Goal: Task Accomplishment & Management: Complete application form

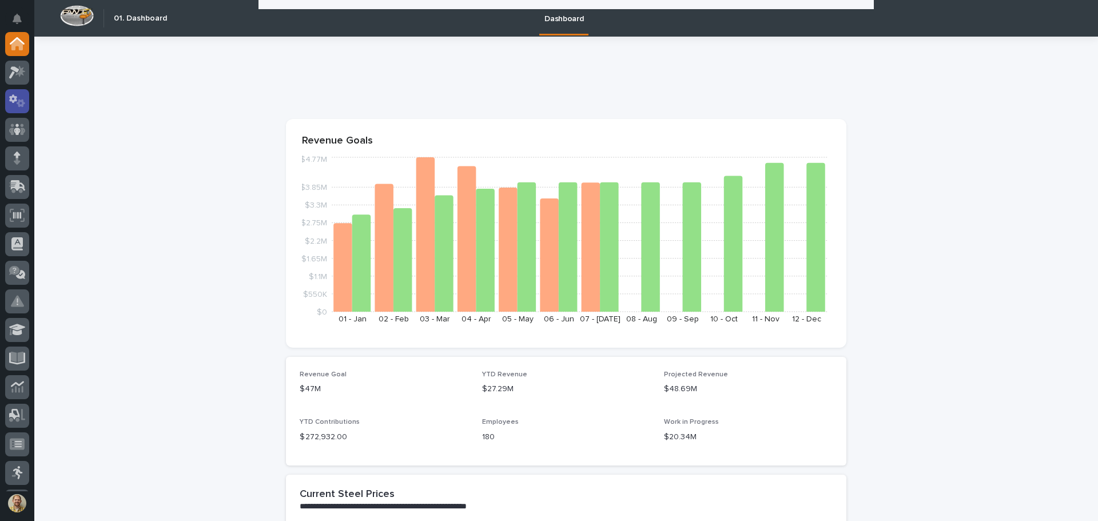
scroll to position [1585, 0]
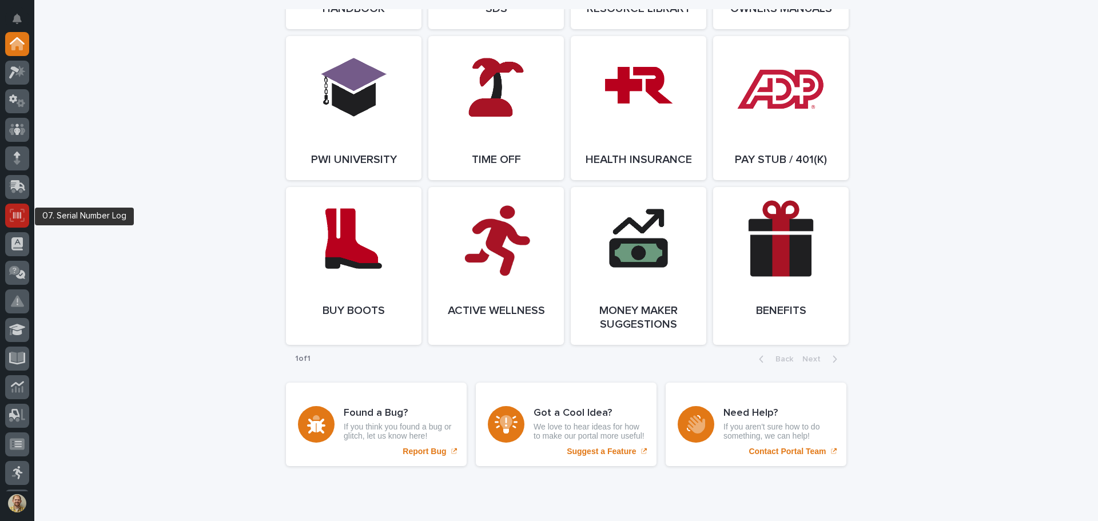
click at [18, 219] on icon at bounding box center [17, 215] width 15 height 13
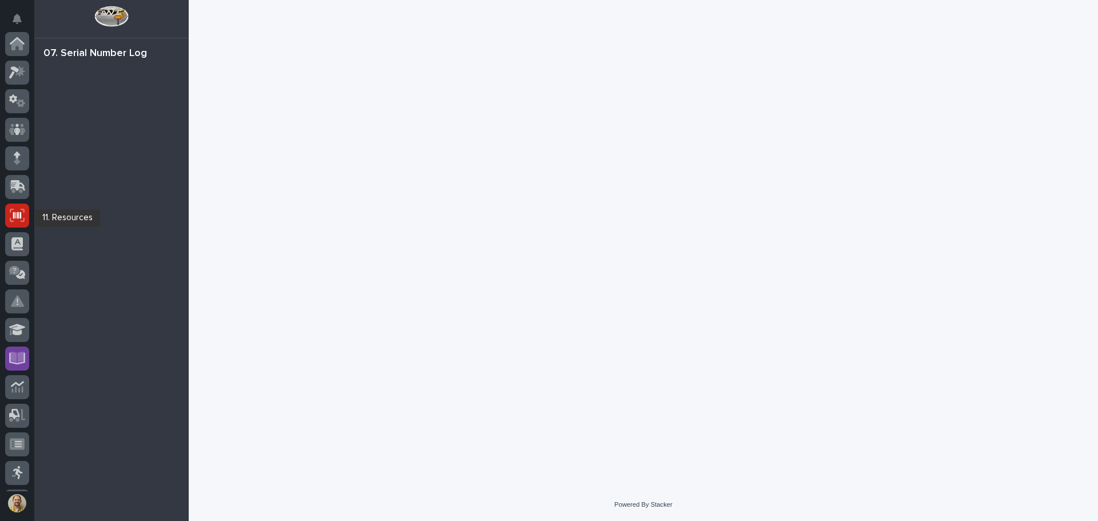
scroll to position [141, 0]
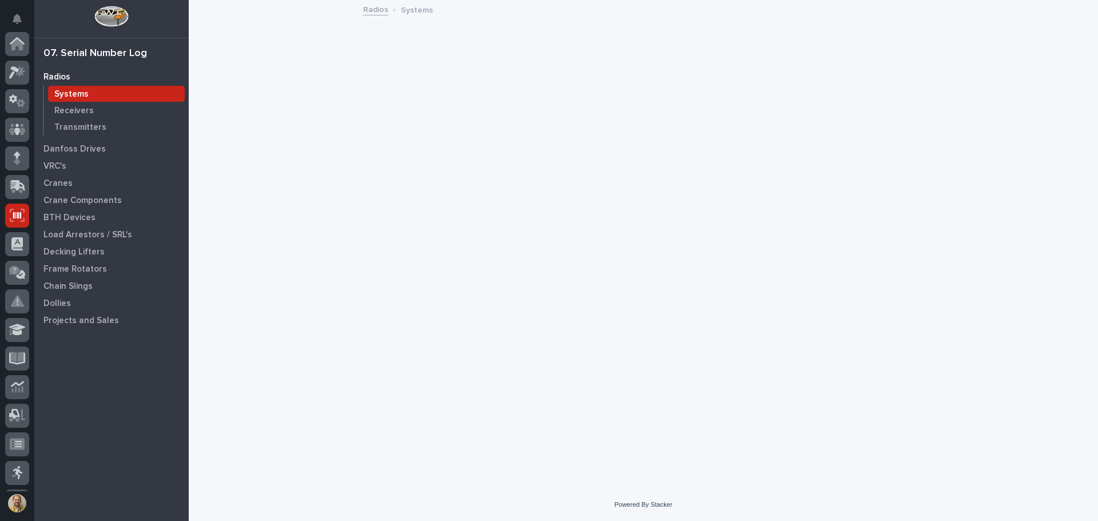
scroll to position [141, 0]
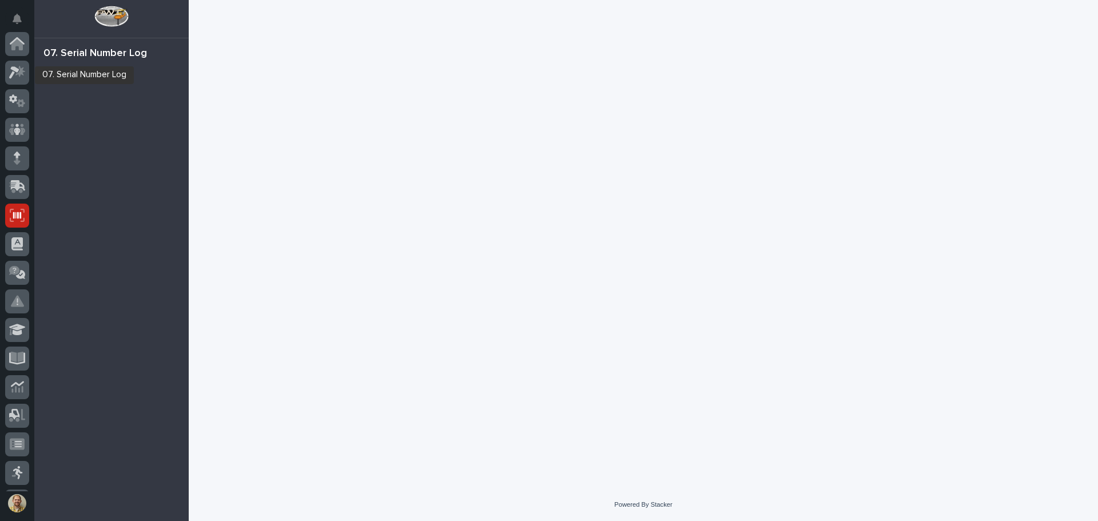
scroll to position [141, 0]
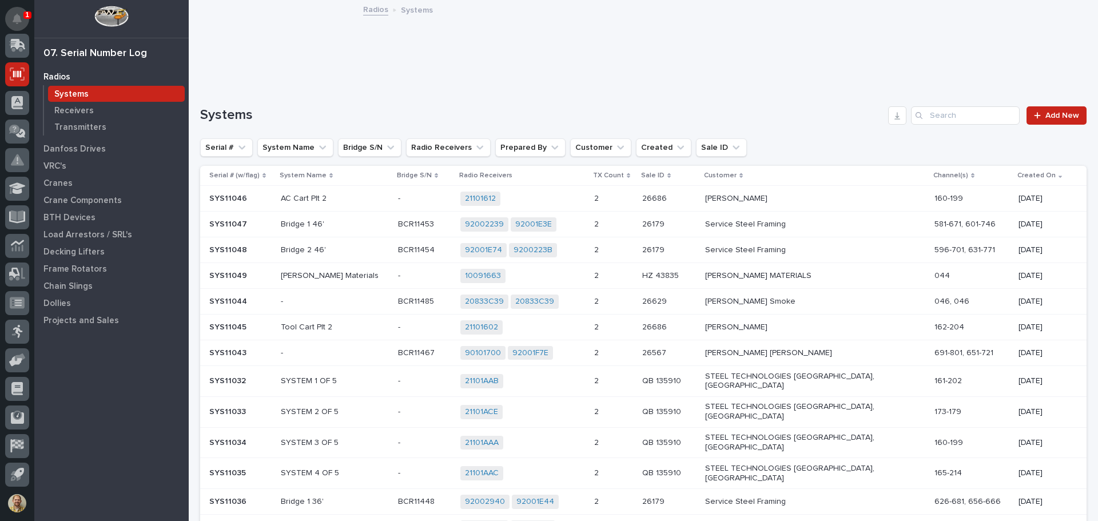
click at [21, 16] on icon "Notifications" at bounding box center [17, 19] width 9 height 10
click at [85, 441] on div "Radios Systems Receivers Transmitters Danfoss Drives VRC's Cranes Crane Compone…" at bounding box center [111, 294] width 154 height 453
click at [92, 231] on p "Load Arrestors / SRL's" at bounding box center [87, 235] width 89 height 10
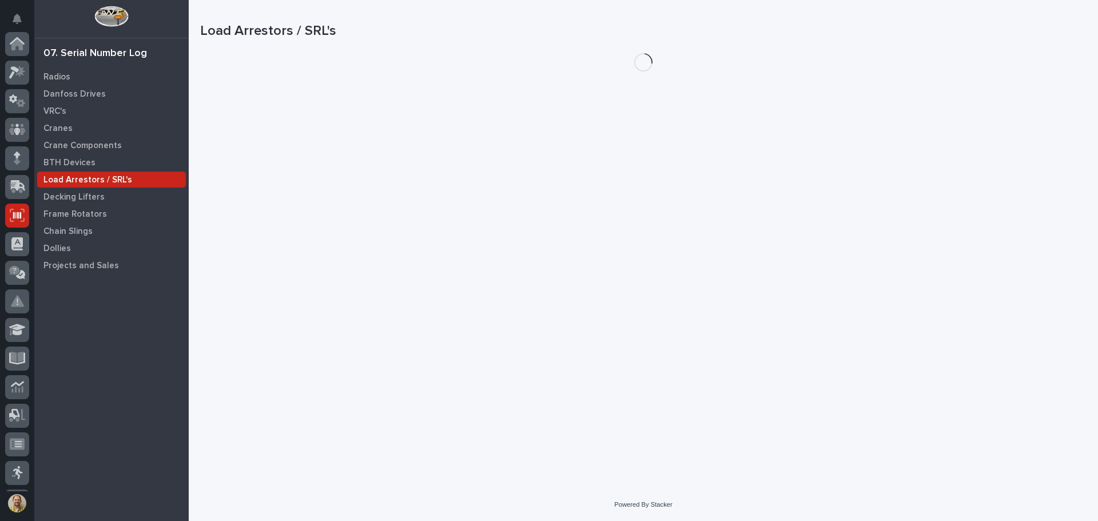
scroll to position [141, 0]
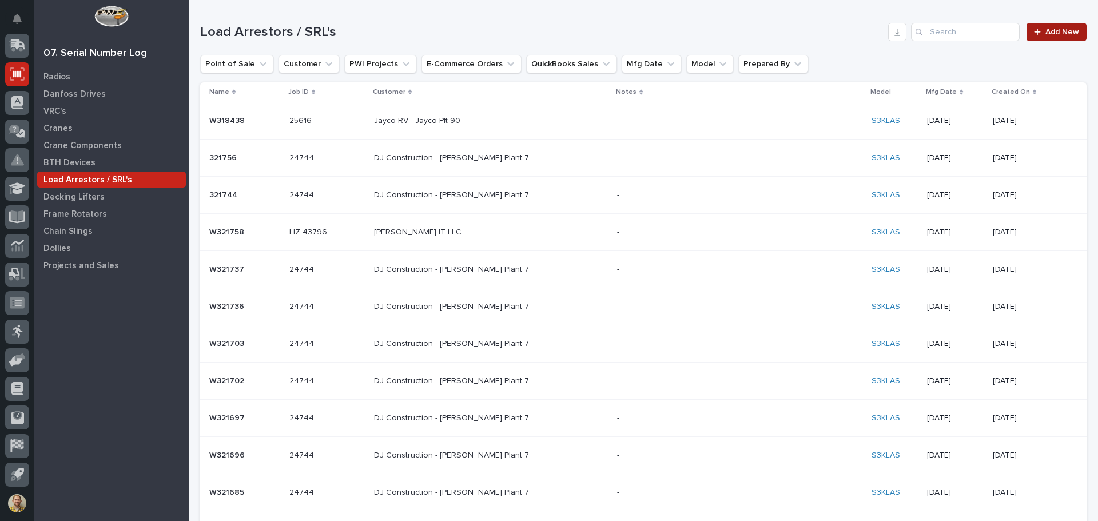
click at [1052, 26] on link "Add New" at bounding box center [1057, 32] width 60 height 18
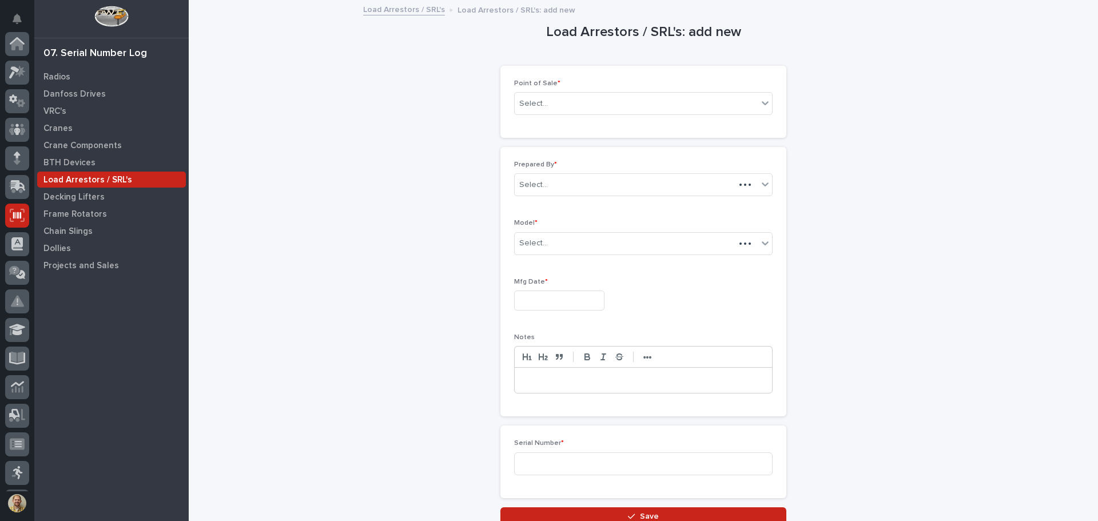
scroll to position [141, 0]
click at [550, 104] on div "Select..." at bounding box center [636, 103] width 243 height 19
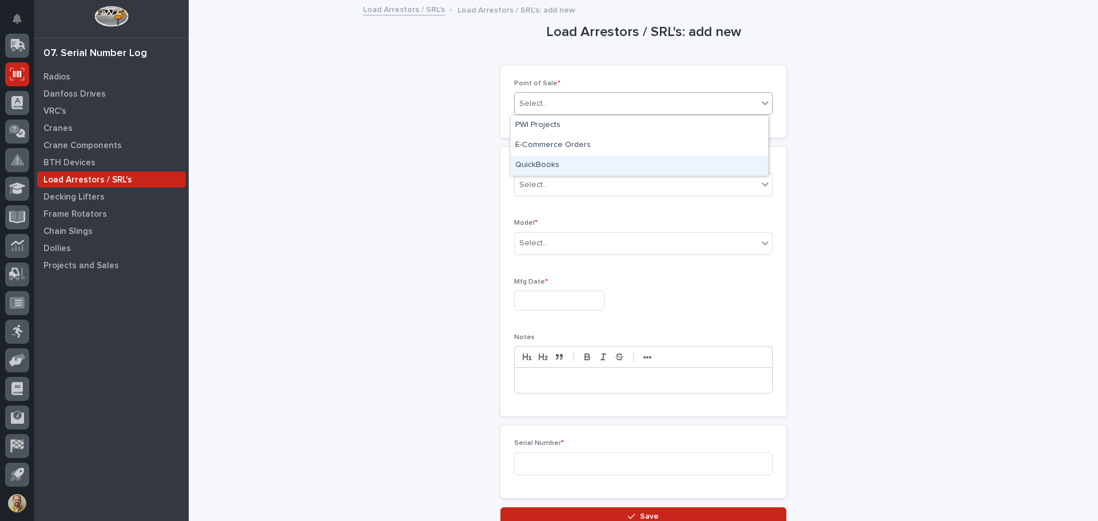
click at [549, 164] on div "QuickBooks" at bounding box center [639, 166] width 257 height 20
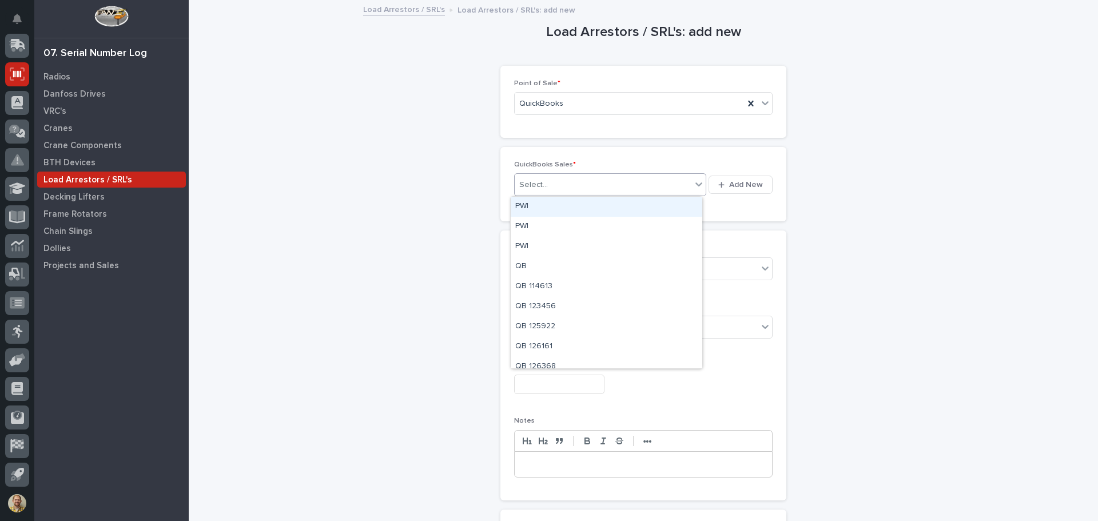
click at [562, 181] on div "Select..." at bounding box center [603, 185] width 177 height 19
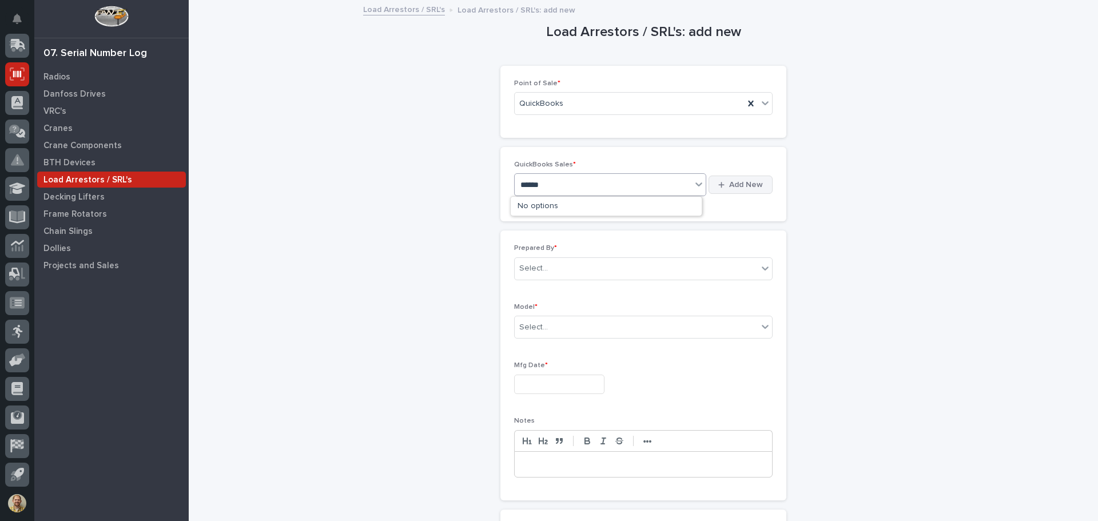
type input "******"
click at [752, 185] on span "Add New" at bounding box center [746, 185] width 34 height 10
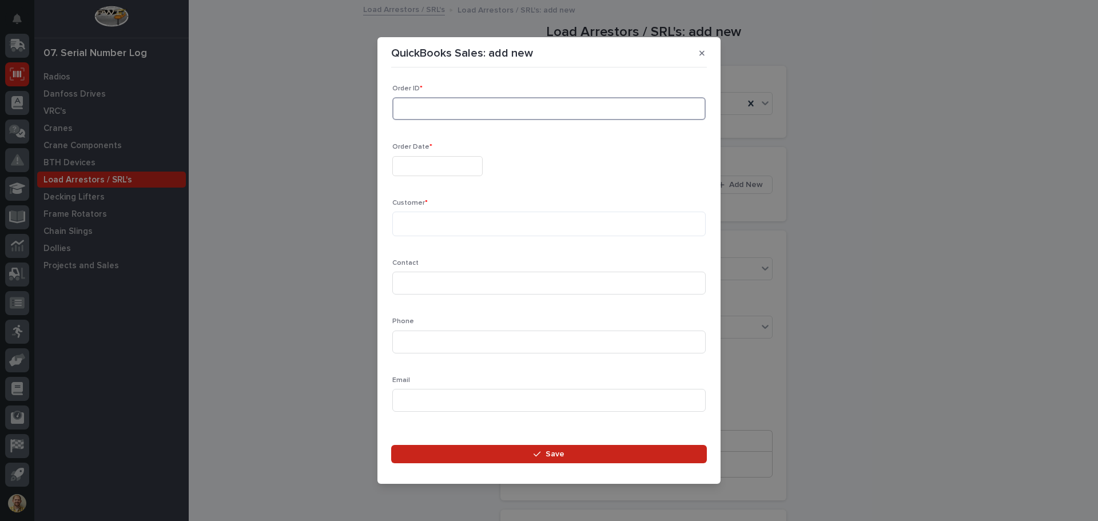
click at [550, 108] on input at bounding box center [549, 108] width 314 height 23
type input "136632"
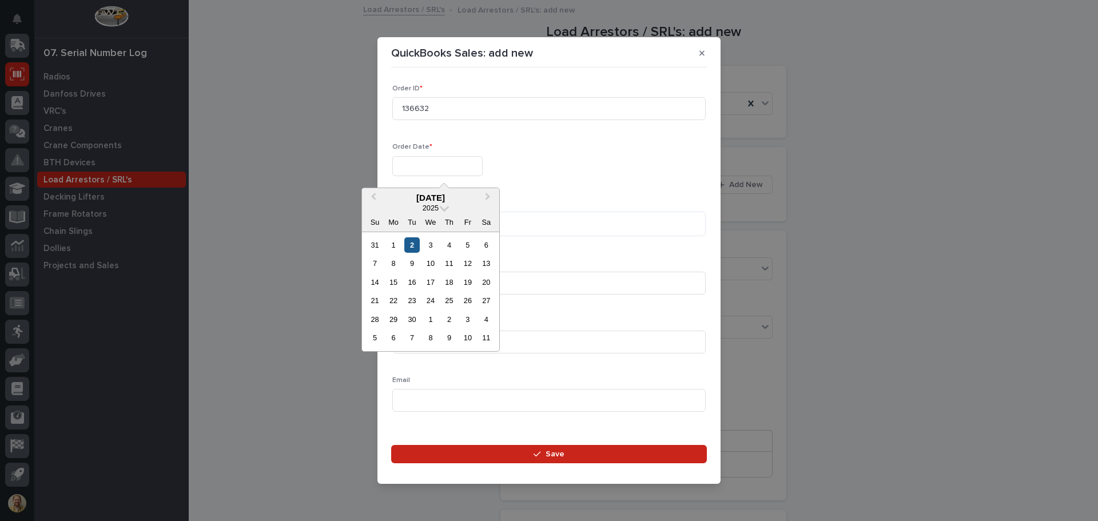
click at [407, 239] on div "2" at bounding box center [411, 244] width 15 height 15
type input "**********"
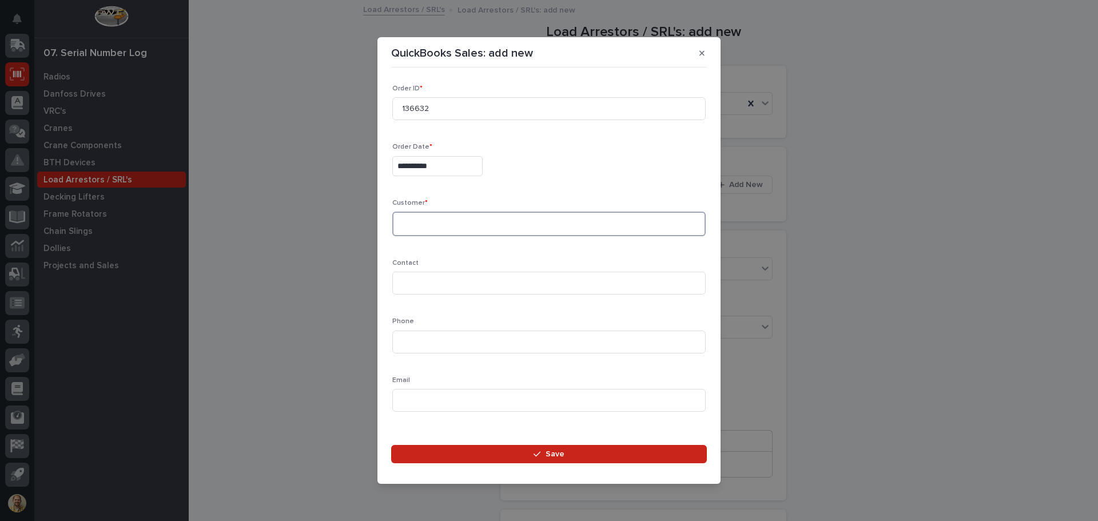
click at [414, 221] on textarea at bounding box center [549, 224] width 314 height 25
type textarea "**********"
type input "Service Manager"
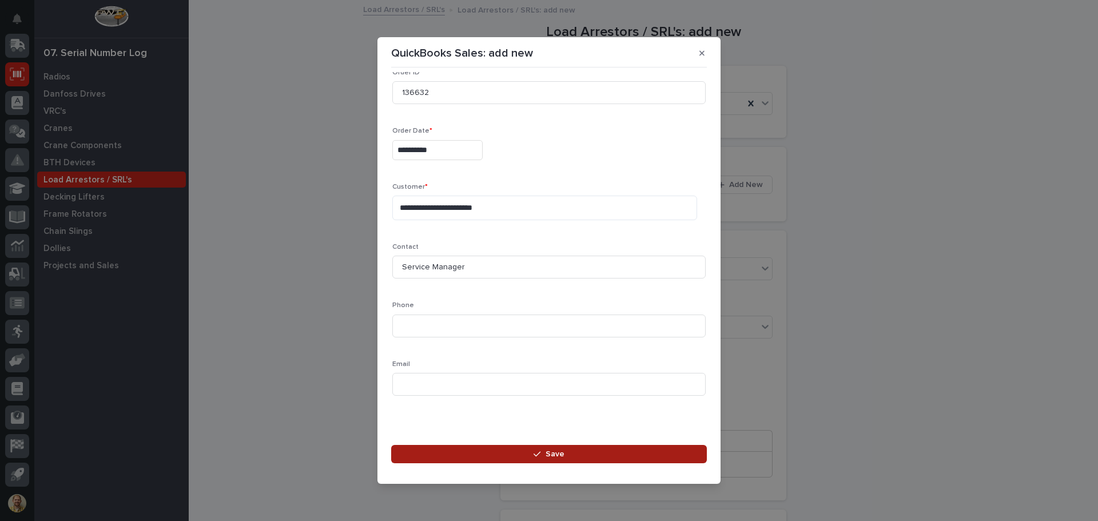
click at [513, 461] on button "Save" at bounding box center [549, 454] width 316 height 18
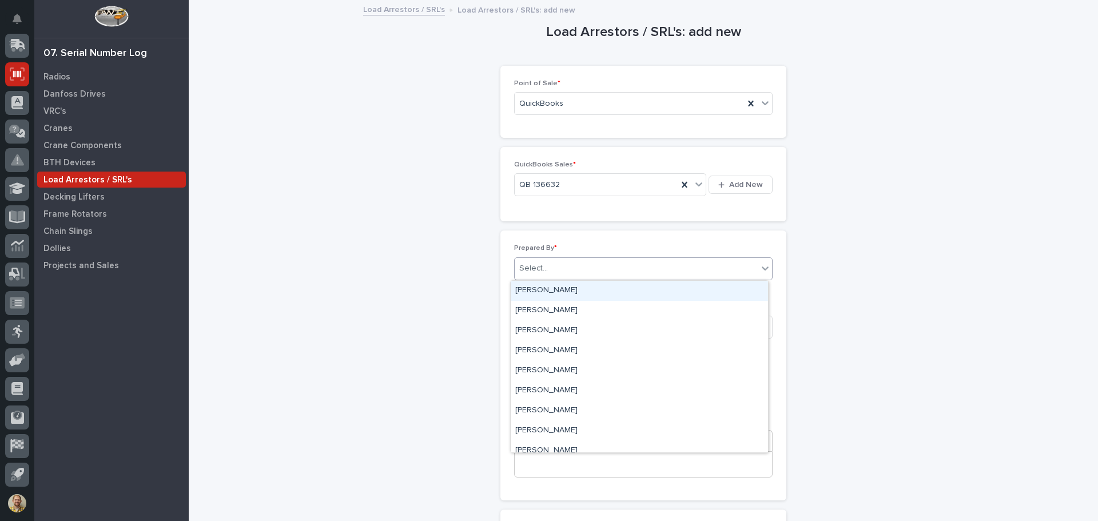
click at [596, 271] on div "Select..." at bounding box center [636, 268] width 243 height 19
type input "*****"
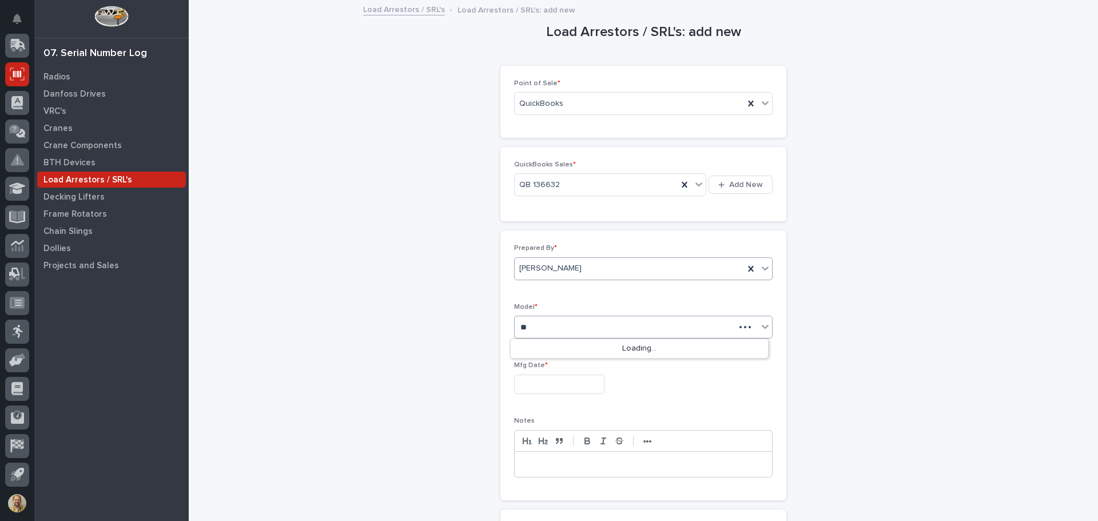
type input "*"
type input "*****"
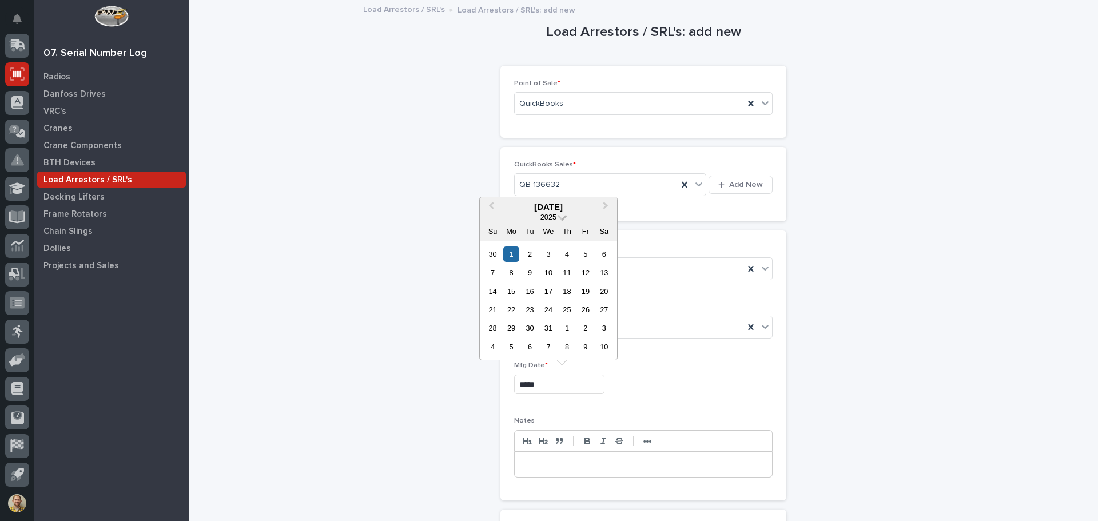
click at [562, 216] on span at bounding box center [563, 216] width 10 height 10
click at [557, 303] on div "2024" at bounding box center [549, 307] width 68 height 11
click at [513, 257] on div "2" at bounding box center [510, 254] width 15 height 15
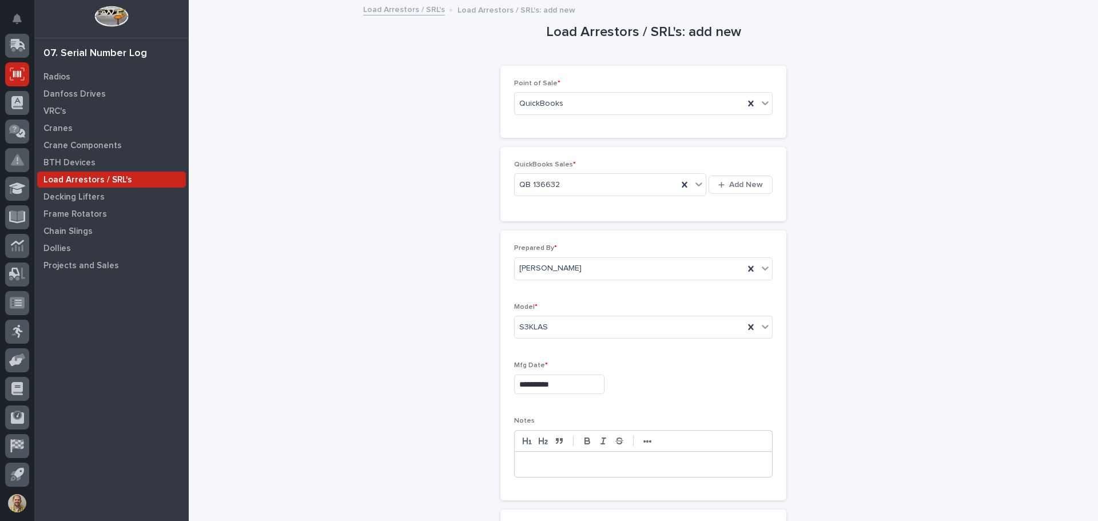
type input "**********"
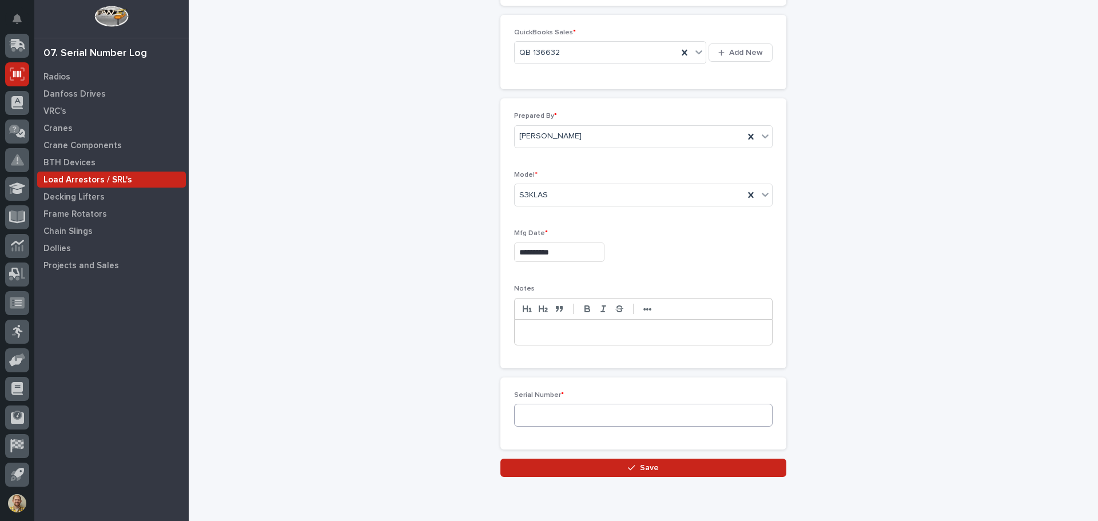
scroll to position [172, 0]
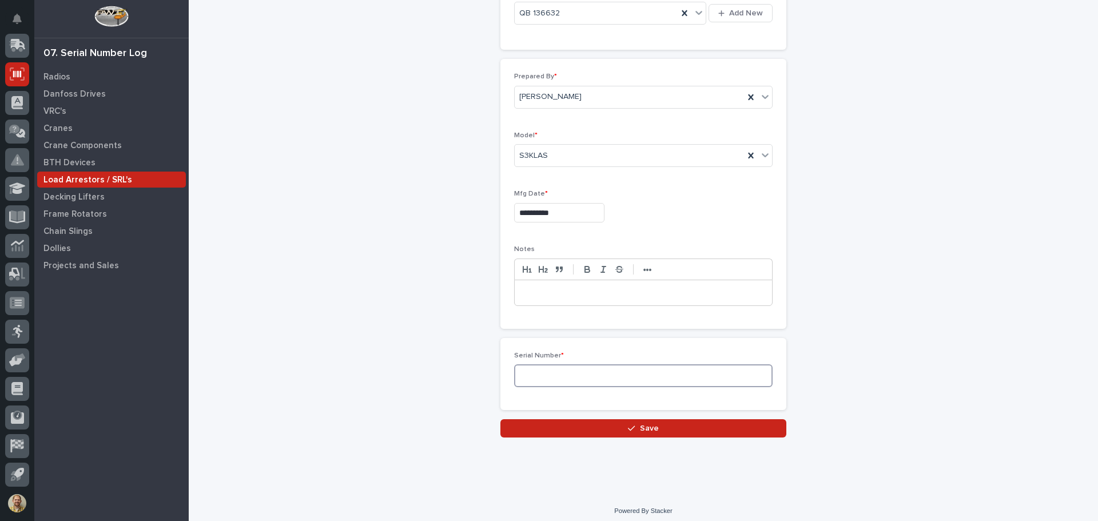
click at [570, 374] on input at bounding box center [643, 375] width 259 height 23
type input "W321672"
click at [628, 427] on icon "button" at bounding box center [631, 428] width 7 height 8
